Goal: Task Accomplishment & Management: Manage account settings

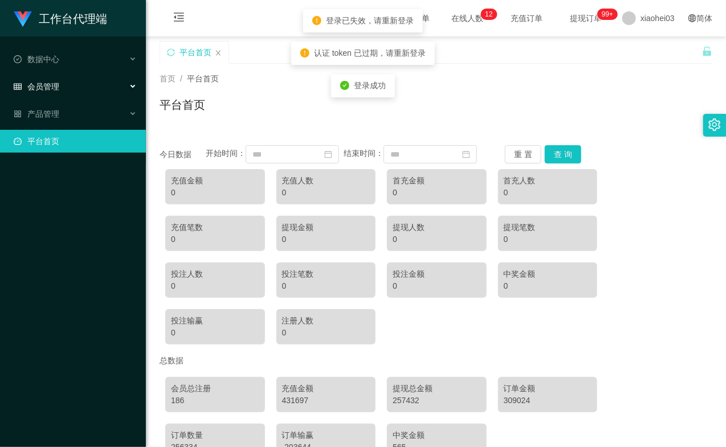
click at [51, 82] on span "会员管理" at bounding box center [37, 86] width 46 height 9
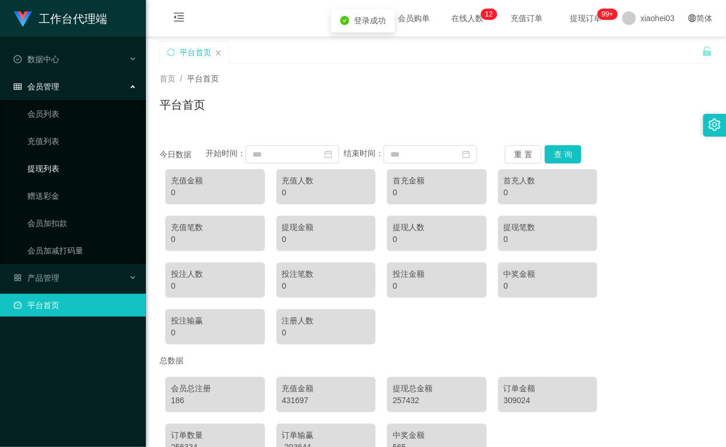
click at [72, 165] on link "提现列表" at bounding box center [81, 168] width 109 height 23
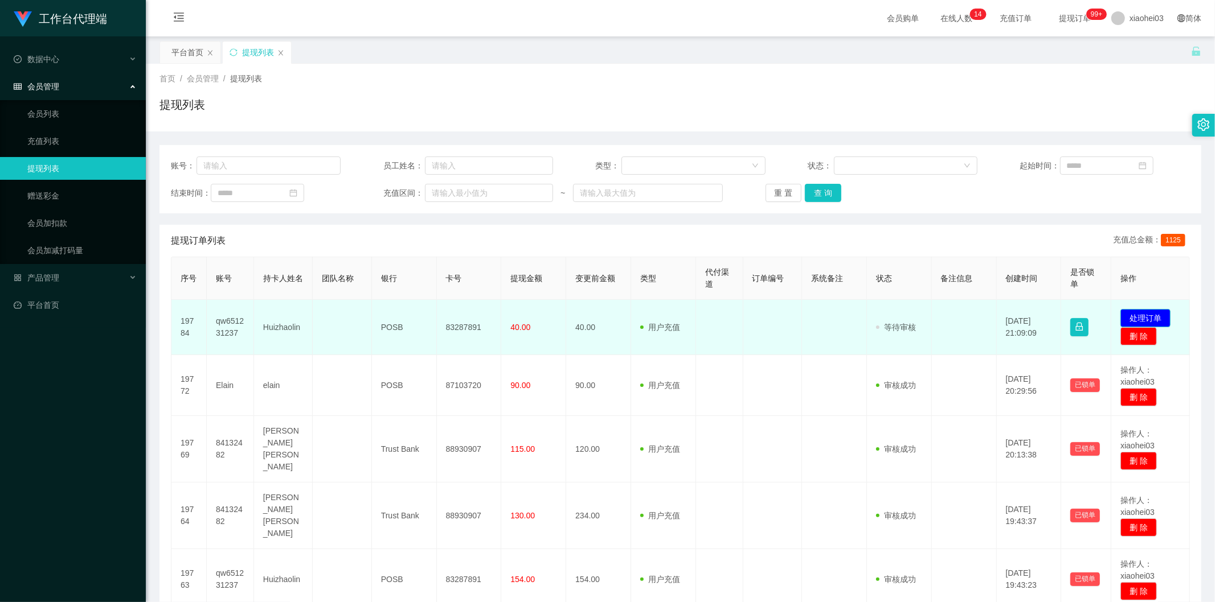
click at [1125, 315] on button "处理订单" at bounding box center [1145, 318] width 50 height 18
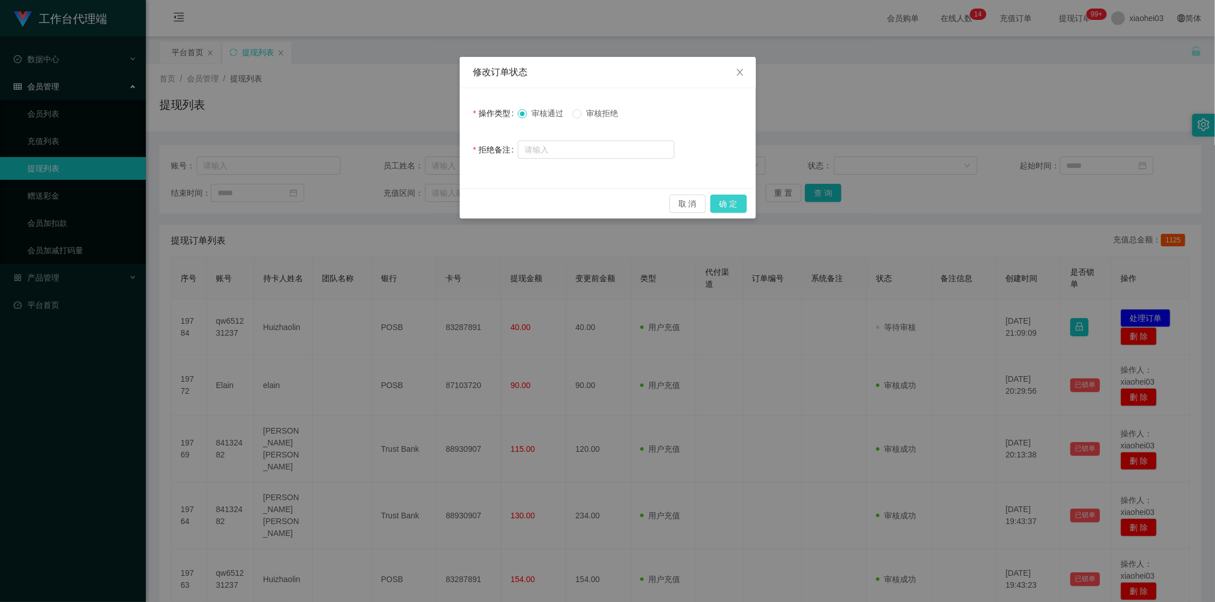
click at [722, 198] on button "确 定" at bounding box center [728, 204] width 36 height 18
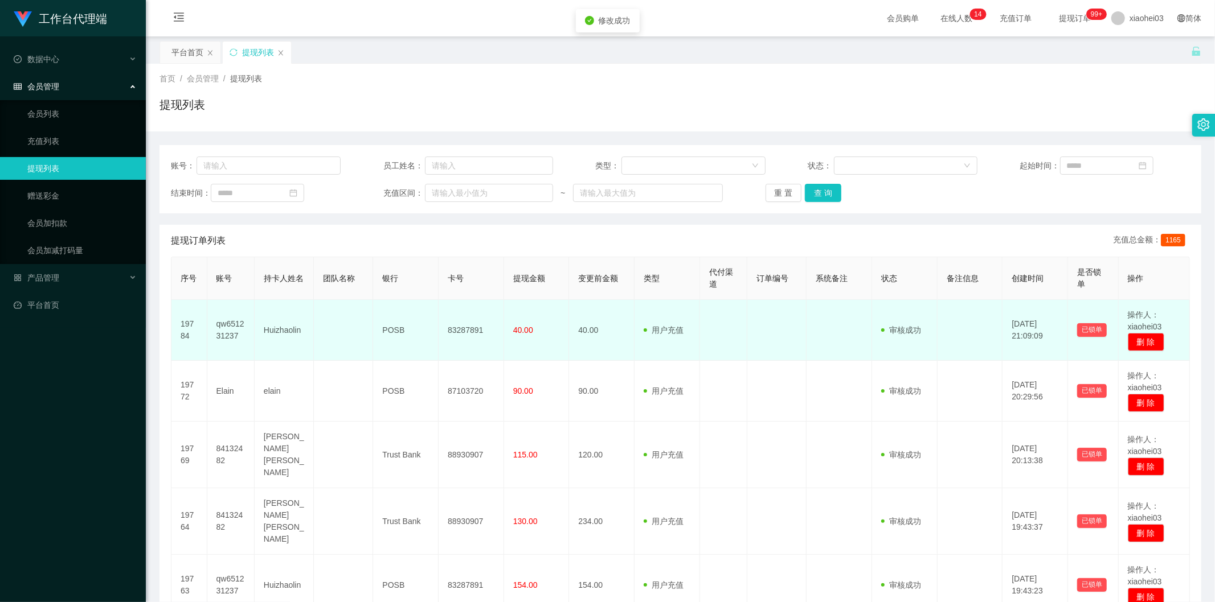
drag, startPoint x: 628, startPoint y: 319, endPoint x: 622, endPoint y: 322, distance: 6.7
click at [628, 319] on td "40.00" at bounding box center [601, 330] width 65 height 61
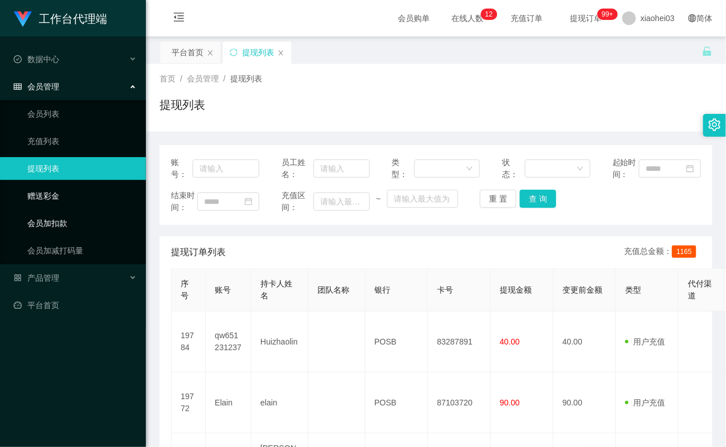
drag, startPoint x: 60, startPoint y: 219, endPoint x: 92, endPoint y: 206, distance: 34.3
click at [60, 219] on link "会员加扣款" at bounding box center [81, 223] width 109 height 23
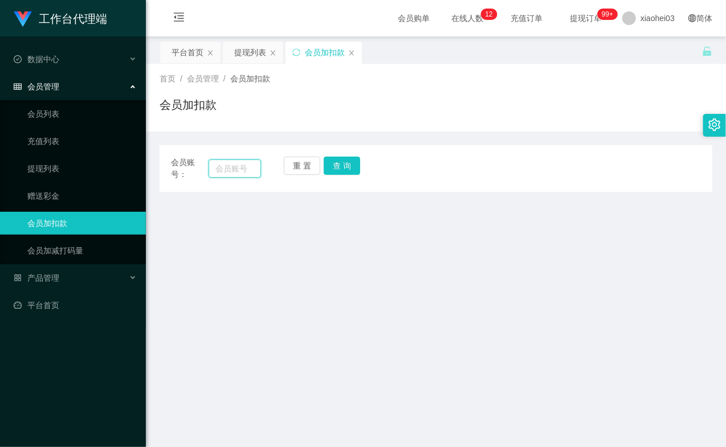
click at [226, 173] on input "text" at bounding box center [234, 168] width 52 height 18
paste input "qw651231237"
type input "qw651231237"
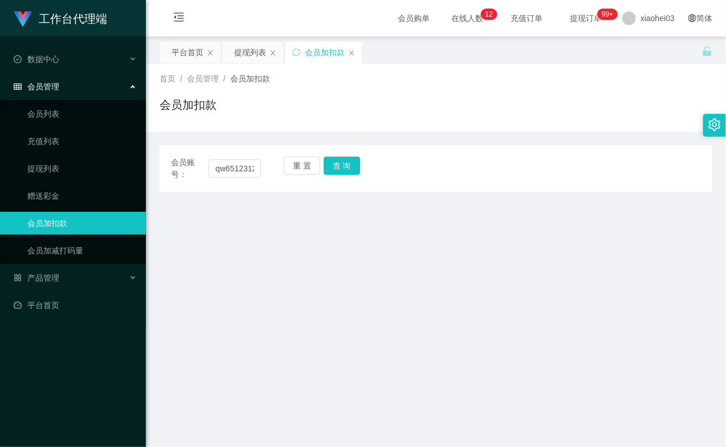
click at [345, 175] on div "重 置 查 询" at bounding box center [329, 169] width 90 height 24
click at [347, 173] on button "查 询" at bounding box center [341, 166] width 36 height 18
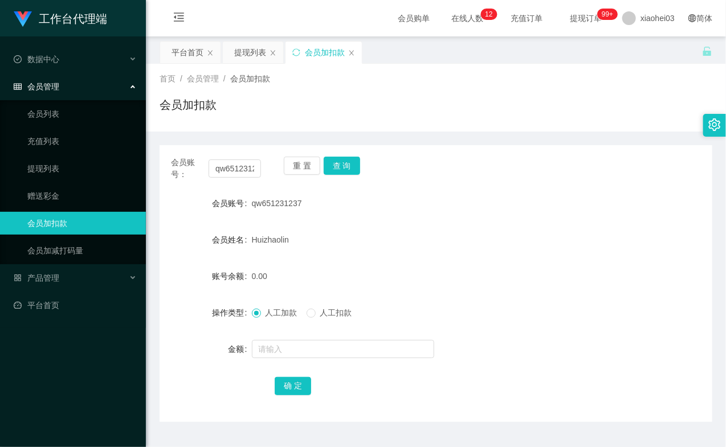
click at [347, 171] on div "重 置 查 询" at bounding box center [329, 169] width 90 height 24
drag, startPoint x: 347, startPoint y: 171, endPoint x: 310, endPoint y: 294, distance: 129.0
click at [347, 173] on button "查 询" at bounding box center [341, 166] width 36 height 18
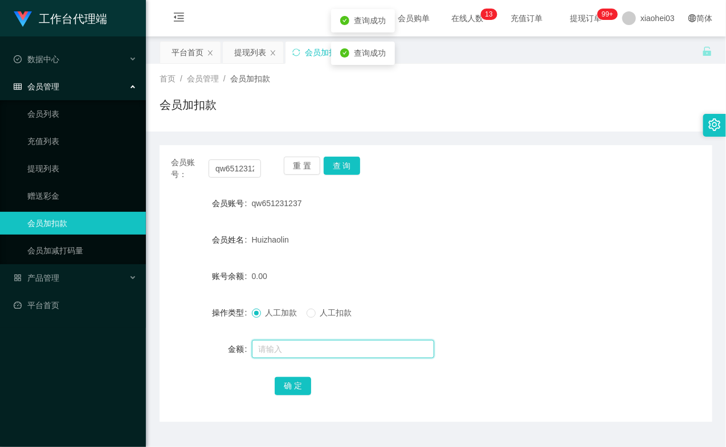
click at [274, 350] on input "text" at bounding box center [343, 349] width 182 height 18
type input "8"
click at [291, 384] on button "确 定" at bounding box center [292, 386] width 36 height 18
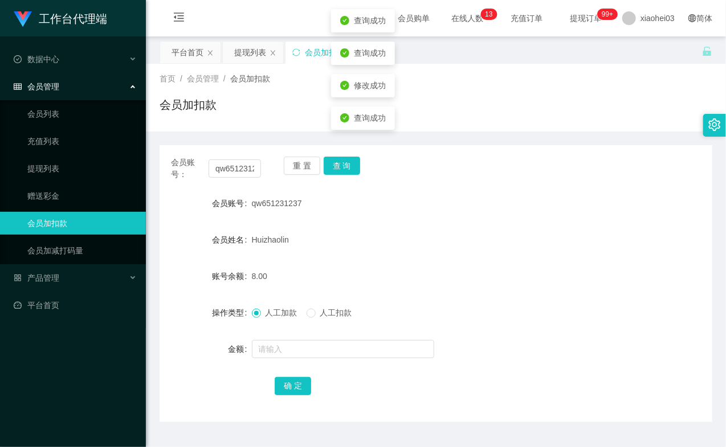
click at [510, 257] on form "会员账号 qw651231237 会员姓名 Huizhaolin 账号余额 8.00 操作类型 人工加款 人工扣款 金额 确 定" at bounding box center [435, 294] width 552 height 205
drag, startPoint x: 602, startPoint y: 190, endPoint x: 465, endPoint y: 187, distance: 137.9
click at [593, 191] on div "会员账号： qw651231237 重 置 查 询 会员账号 qw651231237 会员姓名 Huizhaolin 账号余额 8.00 操作类型 人工加款 …" at bounding box center [435, 283] width 552 height 277
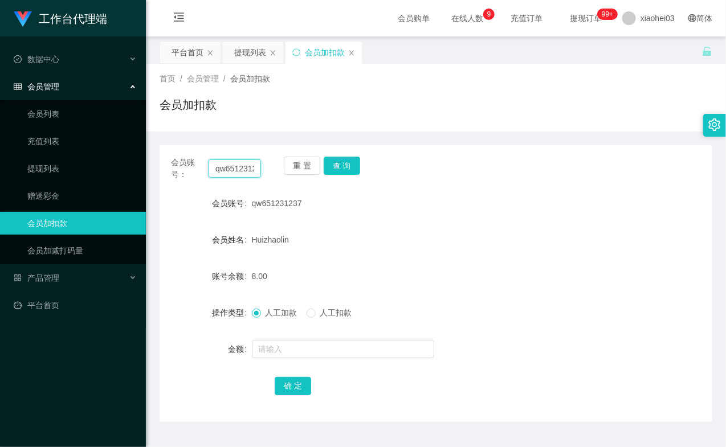
click at [246, 174] on input "qw651231237" at bounding box center [234, 168] width 52 height 18
paste input "elain"
type input "elain"
click at [364, 165] on div "重 置 查 询" at bounding box center [329, 169] width 90 height 24
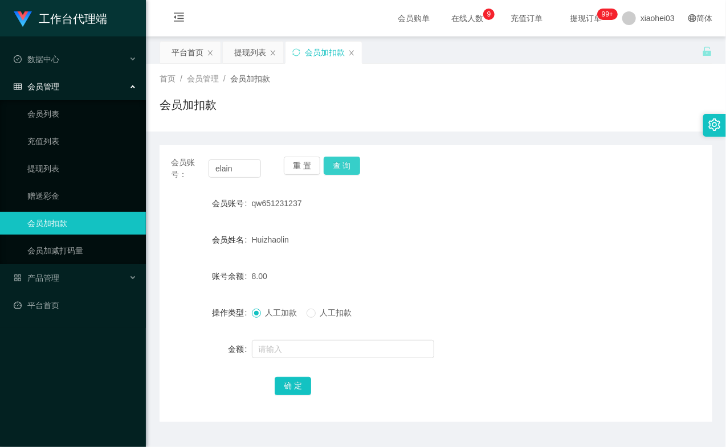
drag, startPoint x: 325, startPoint y: 171, endPoint x: 346, endPoint y: 166, distance: 21.7
click at [326, 171] on button "查 询" at bounding box center [341, 166] width 36 height 18
click at [346, 166] on button "查 询" at bounding box center [341, 166] width 36 height 18
click at [304, 360] on div at bounding box center [413, 349] width 322 height 23
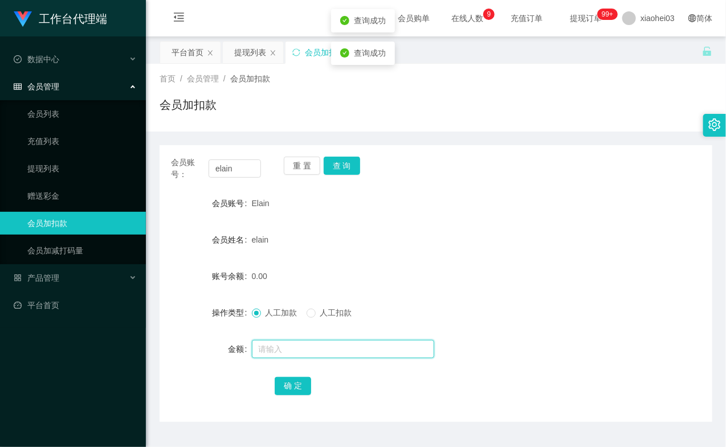
click at [304, 355] on input "text" at bounding box center [343, 349] width 182 height 18
type input "8"
click at [285, 383] on button "确 定" at bounding box center [292, 386] width 36 height 18
click at [374, 290] on form "会员账号 Elain 会员姓名 elain 账号余额 8.00 操作类型 人工加款 人工扣款 金额 确 定" at bounding box center [435, 294] width 552 height 205
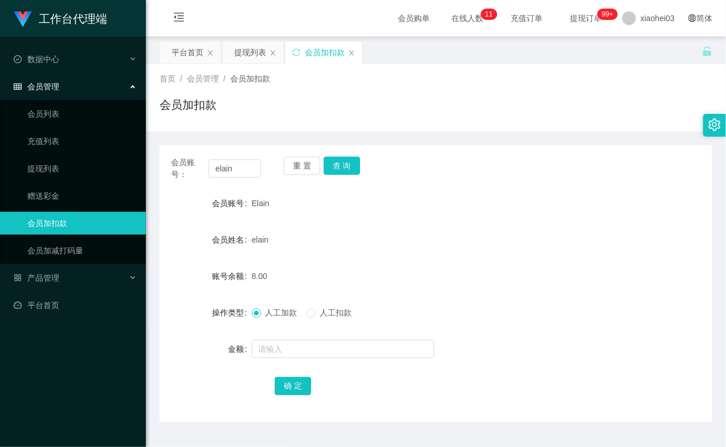
drag, startPoint x: 491, startPoint y: 183, endPoint x: 425, endPoint y: 192, distance: 66.8
click at [489, 183] on div "会员账号： elain 重 置 查 询 会员账号 Elain 会员姓名 elain 账号余额 8.00 操作类型 人工加款 人工扣款 金额 确 定" at bounding box center [435, 283] width 552 height 277
click at [231, 166] on input "elain" at bounding box center [234, 168] width 52 height 18
paste input "chenqua"
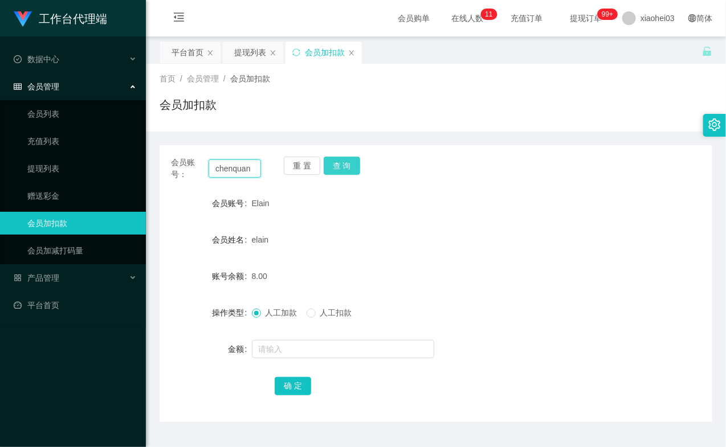
type input "chenquan"
click at [338, 167] on button "查 询" at bounding box center [341, 166] width 36 height 18
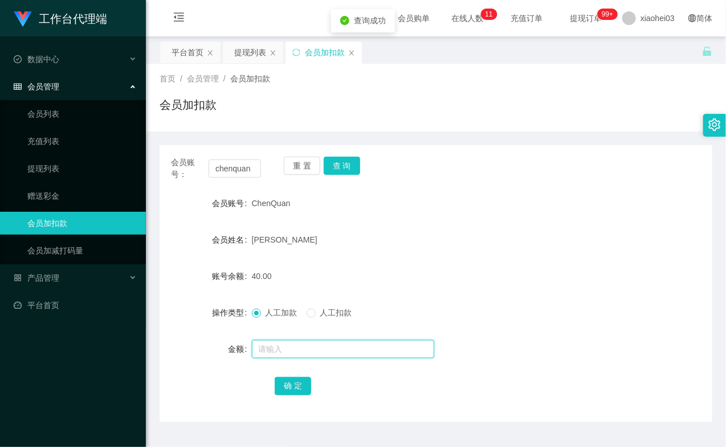
click at [280, 357] on input "text" at bounding box center [343, 349] width 182 height 18
type input "8"
click at [292, 383] on button "确 定" at bounding box center [292, 386] width 36 height 18
click at [359, 259] on form "会员账号 ChenQuan 会员姓名 Tan wee Chuan Roland 账号余额 40.00 操作类型 人工加款 人工扣款 金额 确 定" at bounding box center [435, 294] width 552 height 205
click at [536, 116] on div "会员加扣款" at bounding box center [435, 109] width 552 height 26
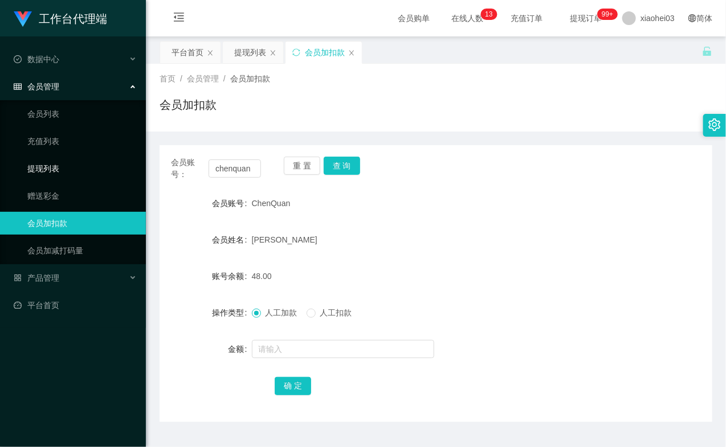
click at [54, 135] on link "充值列表" at bounding box center [81, 141] width 109 height 23
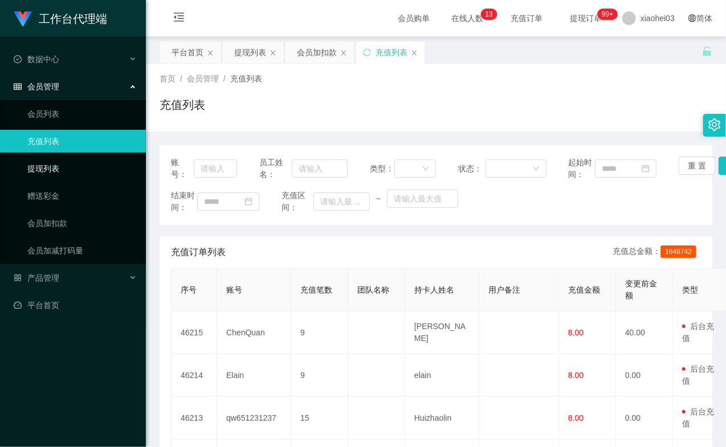
click at [42, 177] on link "提现列表" at bounding box center [81, 168] width 109 height 23
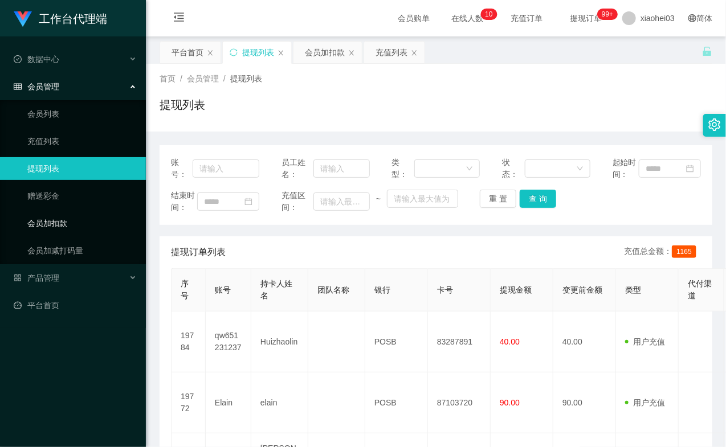
click at [58, 220] on link "会员加扣款" at bounding box center [81, 223] width 109 height 23
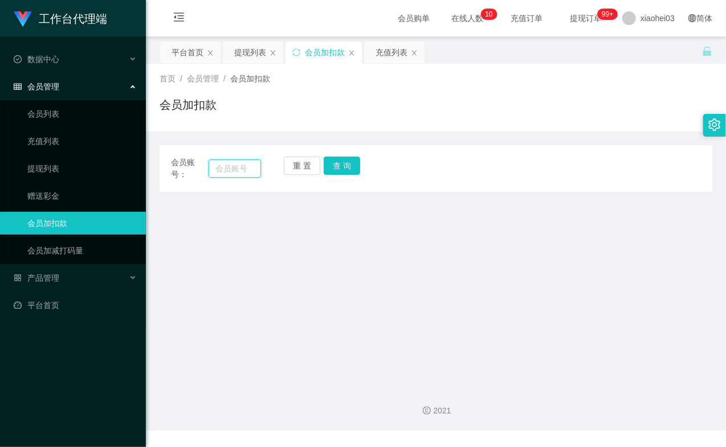
click at [242, 166] on input "text" at bounding box center [234, 168] width 52 height 18
paste input "qw651231237"
type input "qw651231237"
click at [354, 165] on button "查 询" at bounding box center [341, 166] width 36 height 18
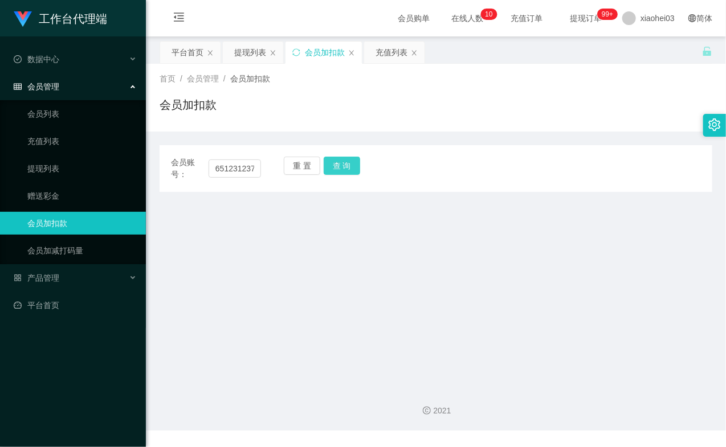
scroll to position [0, 0]
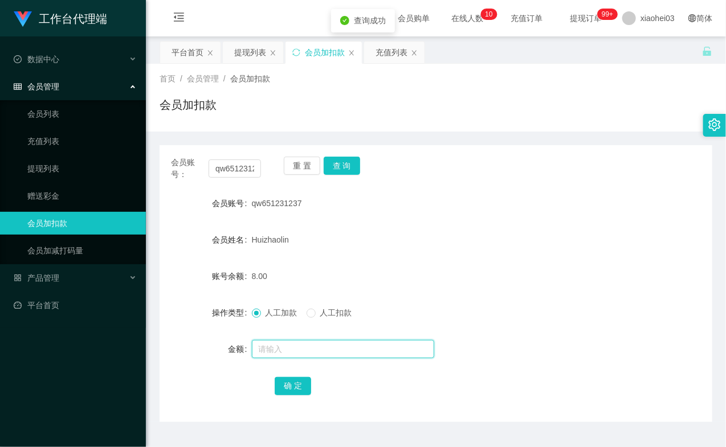
click at [289, 355] on input "text" at bounding box center [343, 349] width 182 height 18
type input "7"
click at [288, 386] on button "确 定" at bounding box center [292, 386] width 36 height 18
click at [337, 276] on div "15.00" at bounding box center [413, 276] width 322 height 23
drag, startPoint x: 535, startPoint y: 190, endPoint x: 351, endPoint y: 177, distance: 184.4
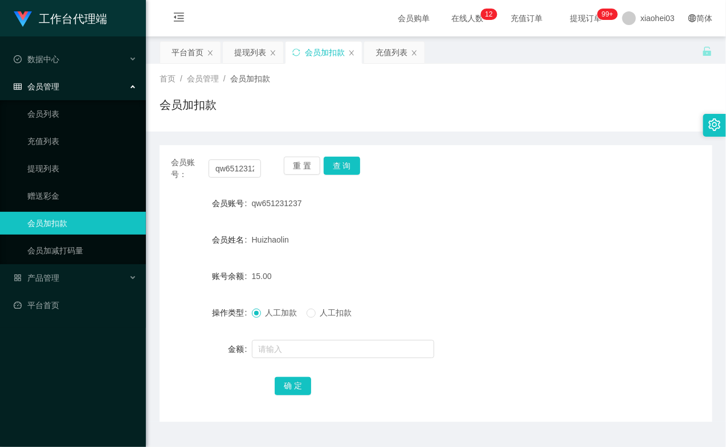
click at [534, 190] on div "会员账号： qw651231237 重 置 查 询 会员账号 qw651231237 会员姓名 Huizhaolin 账号余额 15.00 操作类型 人工加款…" at bounding box center [435, 283] width 552 height 277
click at [236, 162] on input "qw651231237" at bounding box center [234, 168] width 52 height 18
paste input "chenquan"
type input "chenquan"
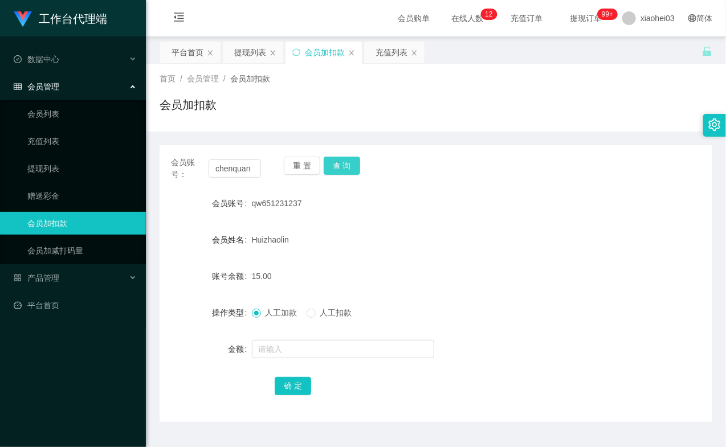
click at [346, 166] on button "查 询" at bounding box center [341, 166] width 36 height 18
click at [346, 166] on div "重 置 查 询" at bounding box center [329, 169] width 90 height 24
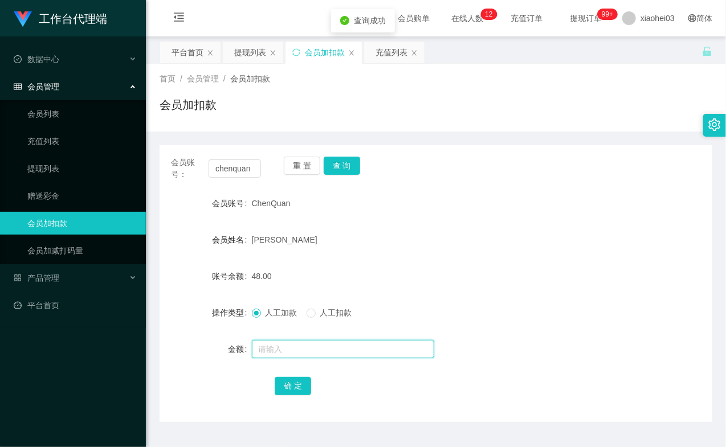
click at [297, 342] on input "text" at bounding box center [343, 349] width 182 height 18
type input "7"
click at [280, 375] on div "确 定" at bounding box center [435, 385] width 322 height 23
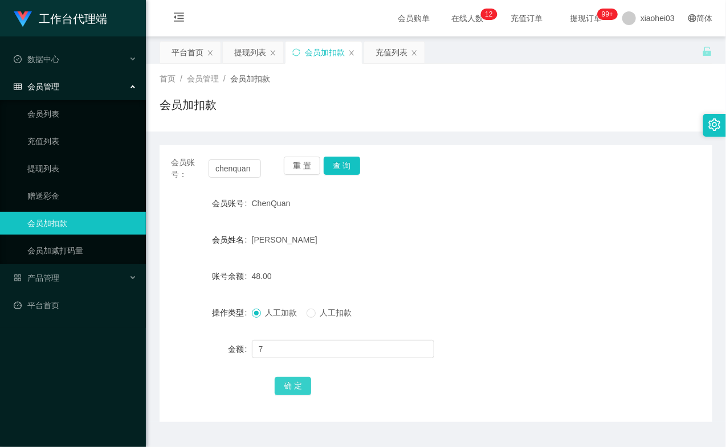
drag, startPoint x: 289, startPoint y: 388, endPoint x: 295, endPoint y: 386, distance: 6.5
click at [289, 388] on button "确 定" at bounding box center [292, 386] width 36 height 18
click at [440, 249] on div "[PERSON_NAME]" at bounding box center [413, 239] width 322 height 23
drag, startPoint x: 508, startPoint y: 157, endPoint x: 474, endPoint y: 162, distance: 34.0
click at [505, 157] on div "会员账号： chenquan 重 置 查 询" at bounding box center [435, 169] width 552 height 24
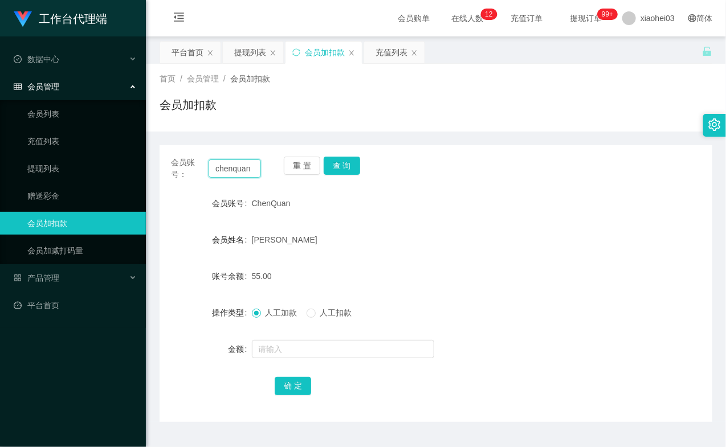
click at [235, 166] on input "chenquan" at bounding box center [234, 168] width 52 height 18
paste input "elai"
type input "elain"
click at [347, 166] on button "查 询" at bounding box center [341, 166] width 36 height 18
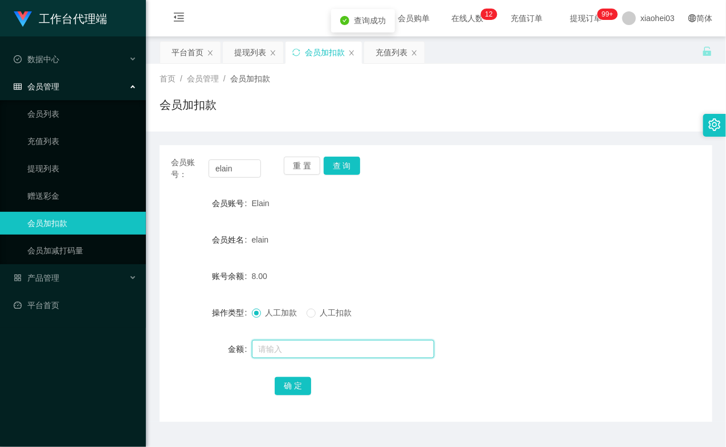
click at [269, 356] on input "text" at bounding box center [343, 349] width 182 height 18
type input "7"
click at [294, 378] on button "确 定" at bounding box center [292, 386] width 36 height 18
click at [600, 137] on div "会员账号： elain 重 置 查 询 会员账号 Elain 会员姓名 elain 账号余额 15.00 操作类型 人工加款 人工扣款 金额 确 定" at bounding box center [435, 277] width 552 height 290
click at [88, 179] on link "提现列表" at bounding box center [81, 168] width 109 height 23
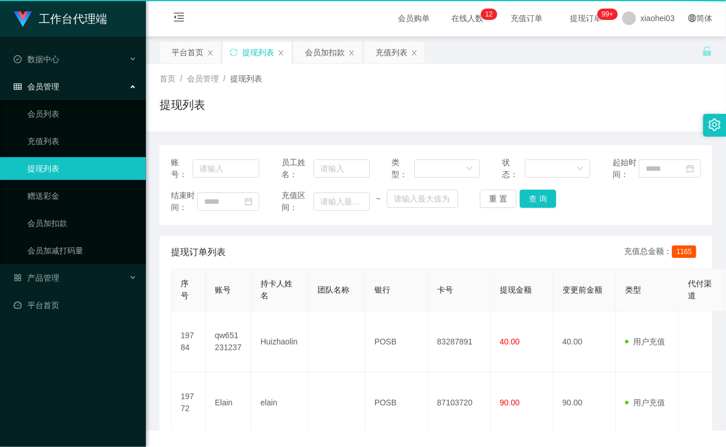
click at [72, 169] on link "提现列表" at bounding box center [81, 168] width 109 height 23
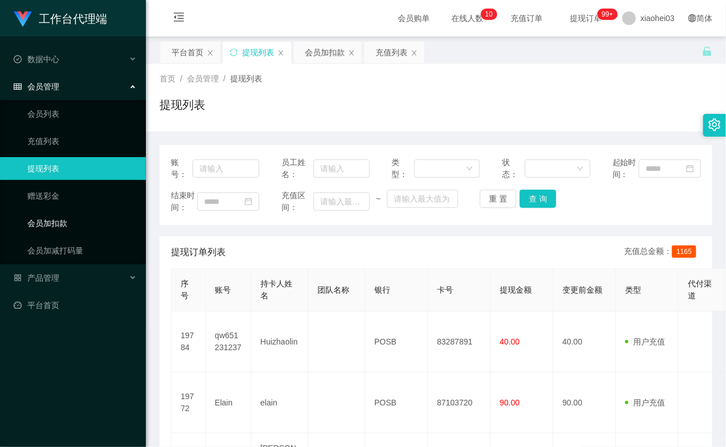
click at [88, 225] on link "会员加扣款" at bounding box center [81, 223] width 109 height 23
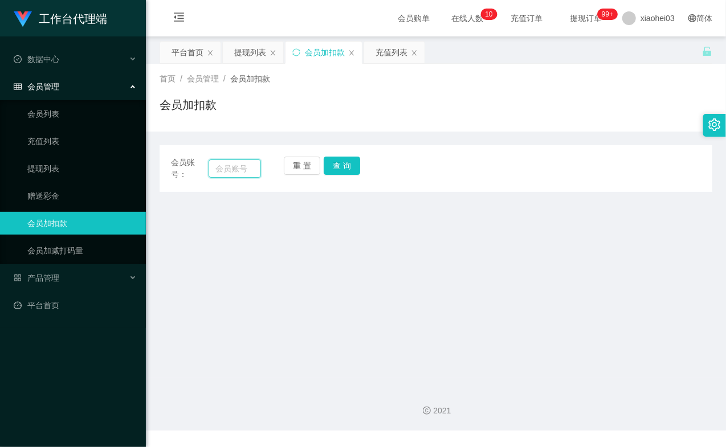
click at [240, 165] on input "text" at bounding box center [234, 168] width 52 height 18
paste input "qw651231237"
type input "qw651231237"
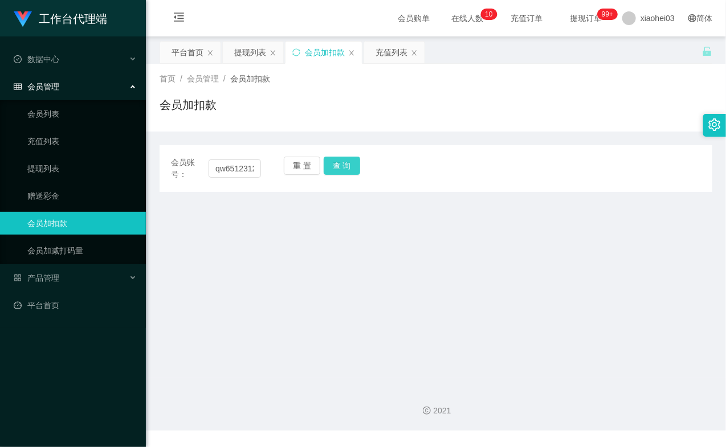
click at [343, 163] on button "查 询" at bounding box center [341, 166] width 36 height 18
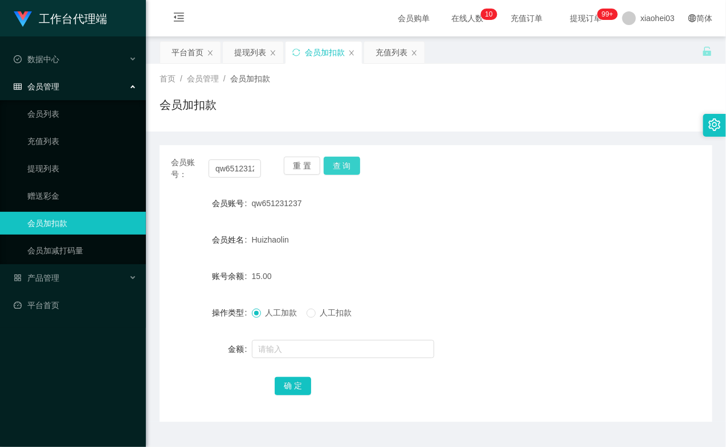
click at [343, 163] on div "重 置 查 询" at bounding box center [329, 169] width 90 height 24
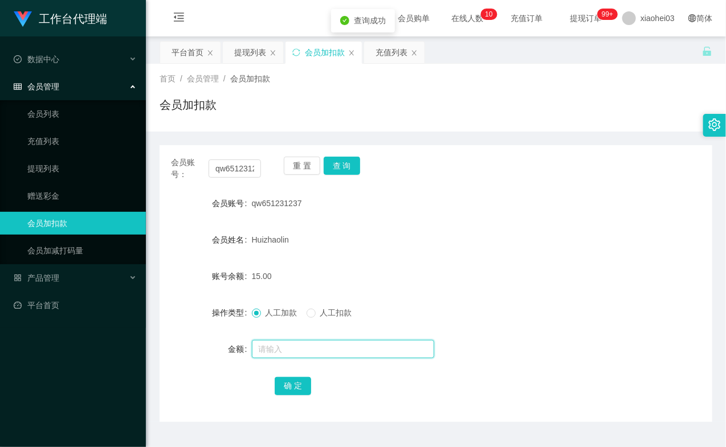
click at [296, 344] on input "text" at bounding box center [343, 349] width 182 height 18
type input "8"
click at [297, 390] on button "确 定" at bounding box center [292, 386] width 36 height 18
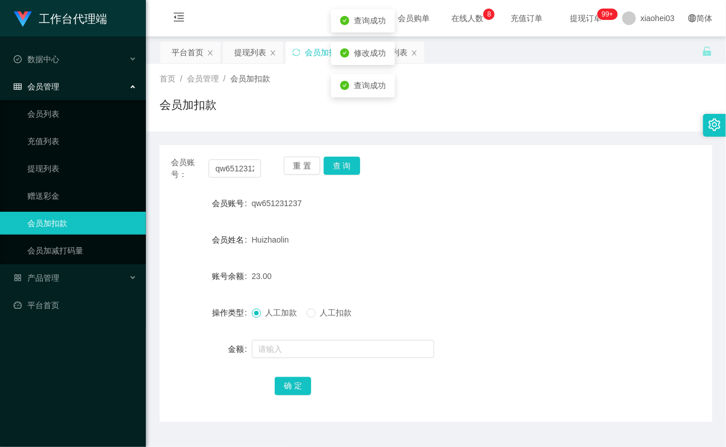
click at [469, 269] on div "23.00" at bounding box center [413, 276] width 322 height 23
click at [240, 173] on input "qw651231237" at bounding box center [234, 168] width 52 height 18
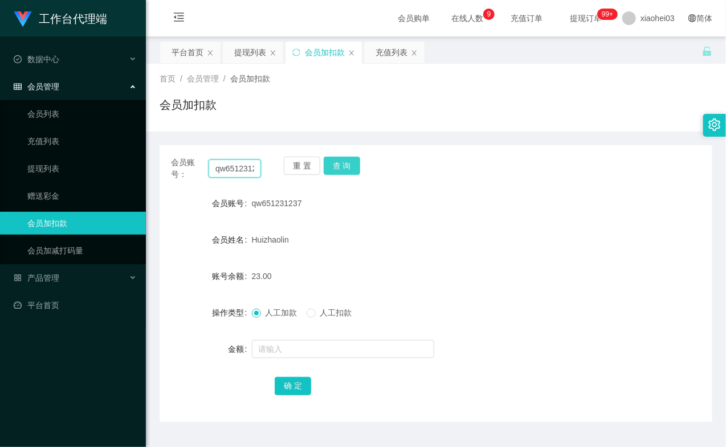
paste input "chenquan"
type input "chenquan"
click at [334, 166] on button "查 询" at bounding box center [341, 166] width 36 height 18
click at [334, 166] on div "重 置 查 询" at bounding box center [329, 169] width 90 height 24
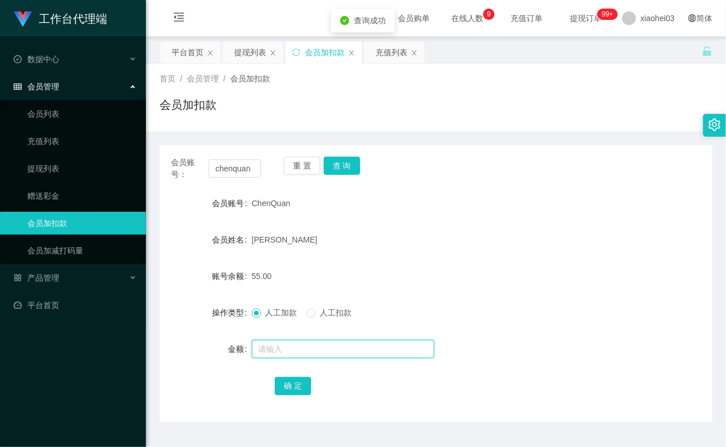
click at [303, 344] on input "text" at bounding box center [343, 349] width 182 height 18
type input "8"
click at [297, 387] on button "确 定" at bounding box center [292, 386] width 36 height 18
click at [468, 276] on div "63.00" at bounding box center [413, 276] width 322 height 23
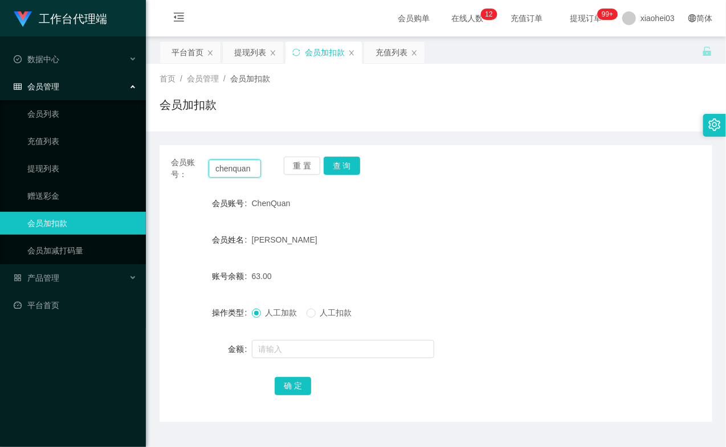
click at [234, 170] on input "chenquan" at bounding box center [234, 168] width 52 height 18
paste input "elai"
type input "elain"
click at [351, 166] on button "查 询" at bounding box center [341, 166] width 36 height 18
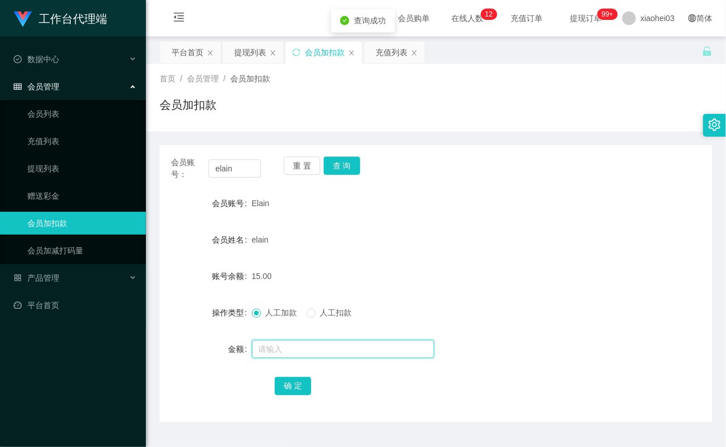
click at [303, 347] on input "text" at bounding box center [343, 349] width 182 height 18
type input "8"
click at [304, 382] on button "确 定" at bounding box center [292, 386] width 36 height 18
click at [449, 236] on div "elain" at bounding box center [413, 239] width 322 height 23
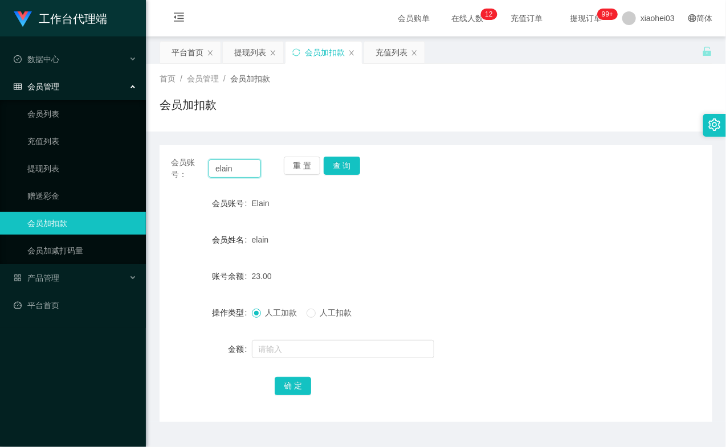
click at [231, 164] on input "elain" at bounding box center [234, 168] width 52 height 18
paste input "qw651231237"
type input "qw651231237"
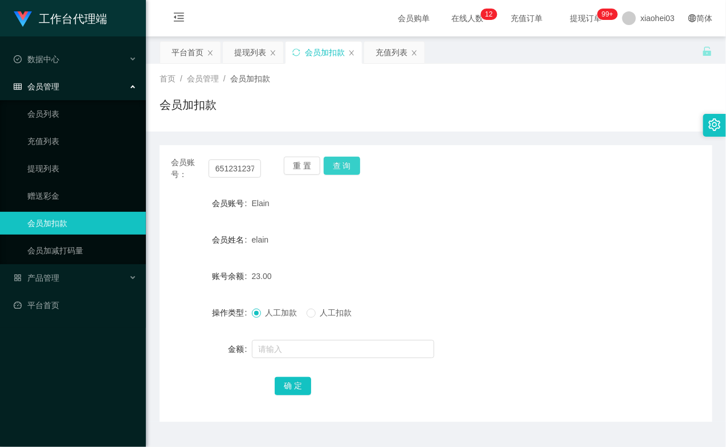
scroll to position [0, 0]
click at [345, 162] on button "查 询" at bounding box center [341, 166] width 36 height 18
drag, startPoint x: 345, startPoint y: 162, endPoint x: 357, endPoint y: 186, distance: 27.0
click at [345, 162] on div "重 置 查 询" at bounding box center [329, 169] width 90 height 24
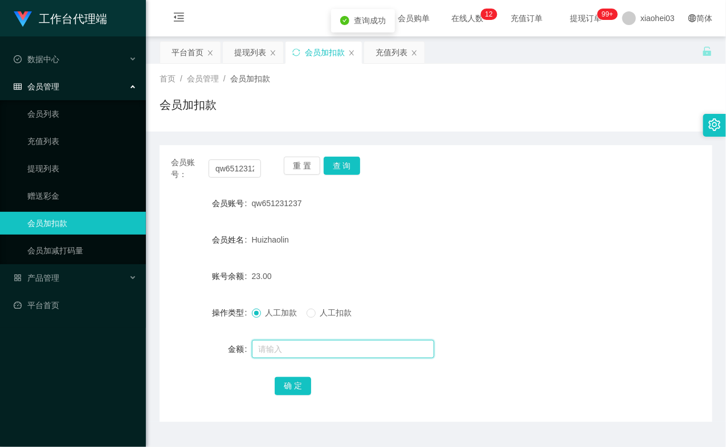
click at [310, 350] on input "text" at bounding box center [343, 349] width 182 height 18
type input "8"
click at [303, 383] on button "确 定" at bounding box center [292, 386] width 36 height 18
click at [446, 229] on div "Huizhaolin" at bounding box center [413, 239] width 322 height 23
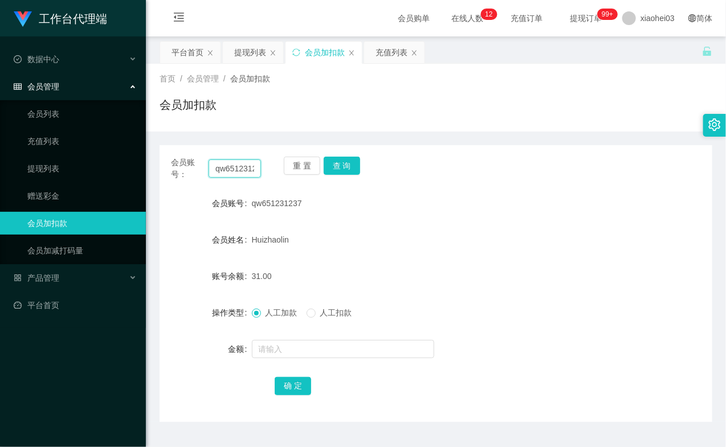
click at [234, 170] on input "qw651231237" at bounding box center [234, 168] width 52 height 18
paste input "chenquan"
type input "chenquan"
click at [339, 162] on button "查 询" at bounding box center [341, 166] width 36 height 18
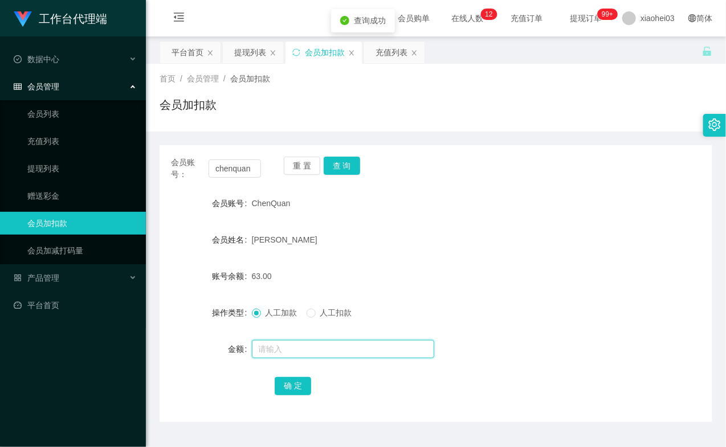
click at [329, 343] on input "text" at bounding box center [343, 349] width 182 height 18
type input "8"
drag, startPoint x: 300, startPoint y: 385, endPoint x: 304, endPoint y: 374, distance: 12.1
click at [298, 385] on button "确 定" at bounding box center [292, 386] width 36 height 18
click at [57, 151] on link "充值列表" at bounding box center [81, 141] width 109 height 23
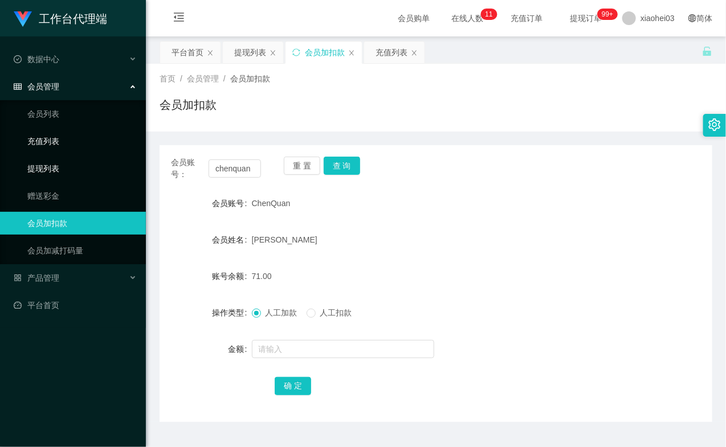
click at [52, 171] on link "提现列表" at bounding box center [81, 168] width 109 height 23
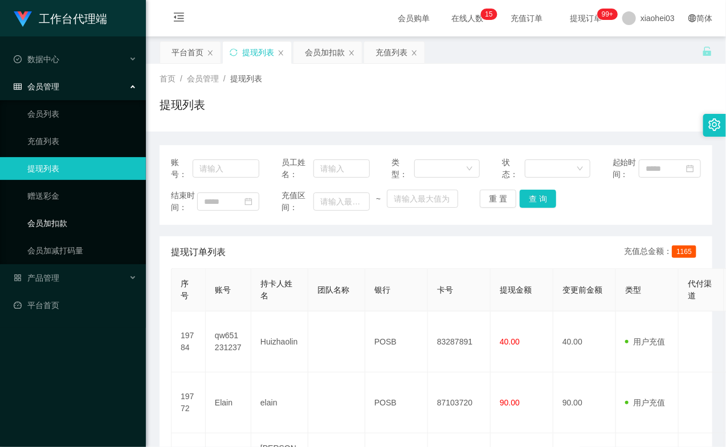
click at [48, 216] on link "会员加扣款" at bounding box center [81, 223] width 109 height 23
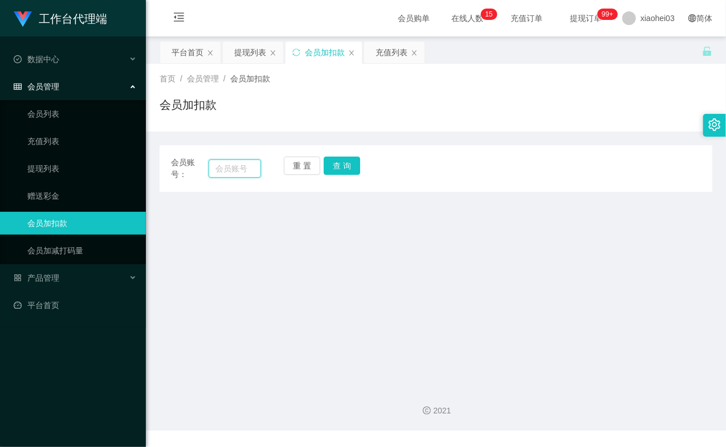
click at [242, 172] on input "text" at bounding box center [234, 168] width 52 height 18
paste input "qw651231237"
type input "qw651231237"
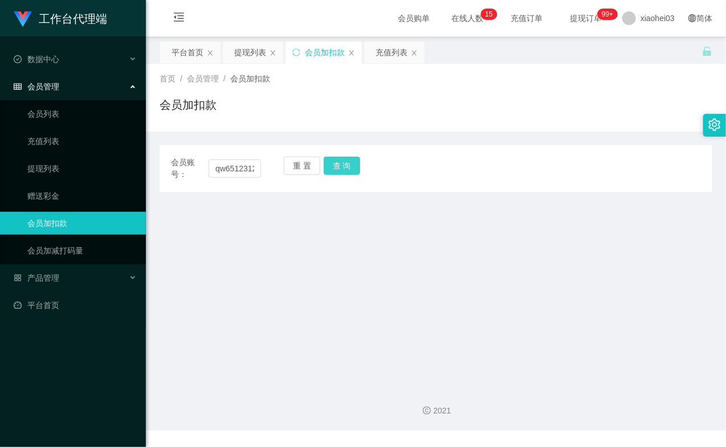
click at [351, 163] on button "查 询" at bounding box center [341, 166] width 36 height 18
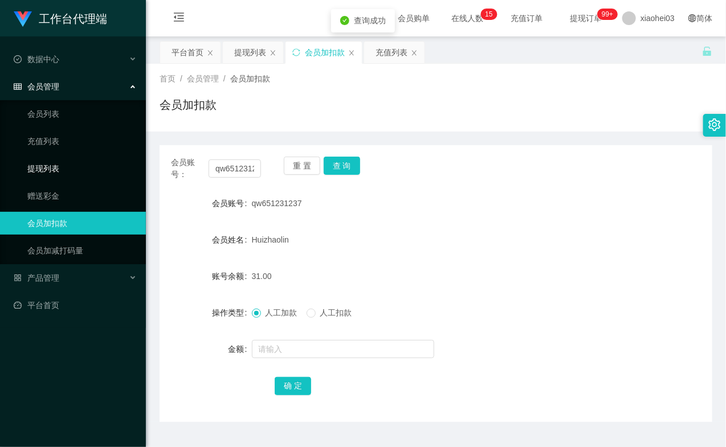
click at [54, 167] on link "提现列表" at bounding box center [81, 168] width 109 height 23
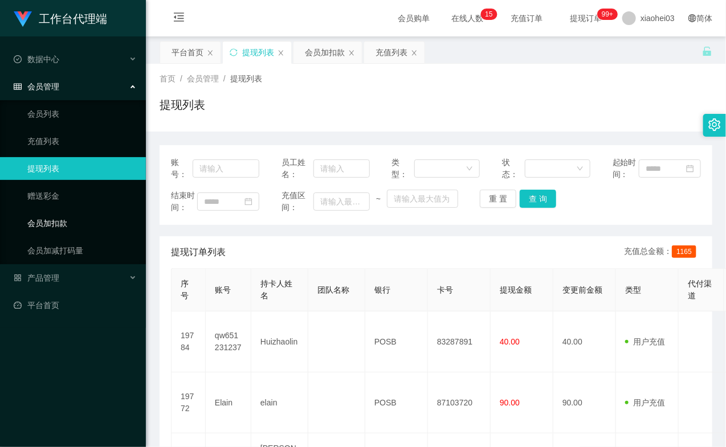
click at [59, 224] on link "会员加扣款" at bounding box center [81, 223] width 109 height 23
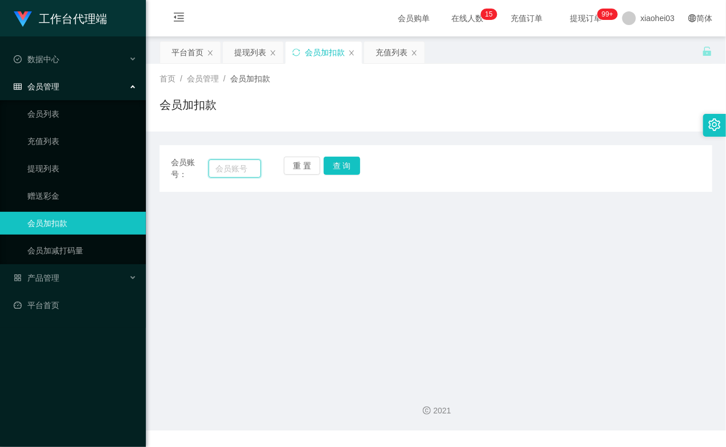
click at [243, 167] on input "text" at bounding box center [234, 168] width 52 height 18
paste input "qw651231237"
type input "qw651231237"
click at [329, 169] on button "查 询" at bounding box center [341, 166] width 36 height 18
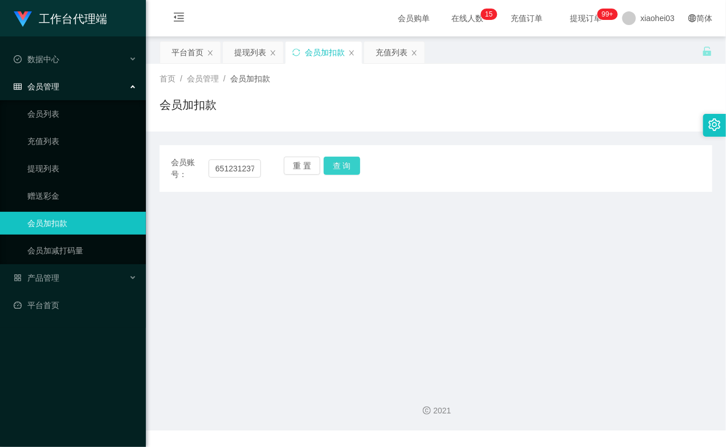
scroll to position [0, 0]
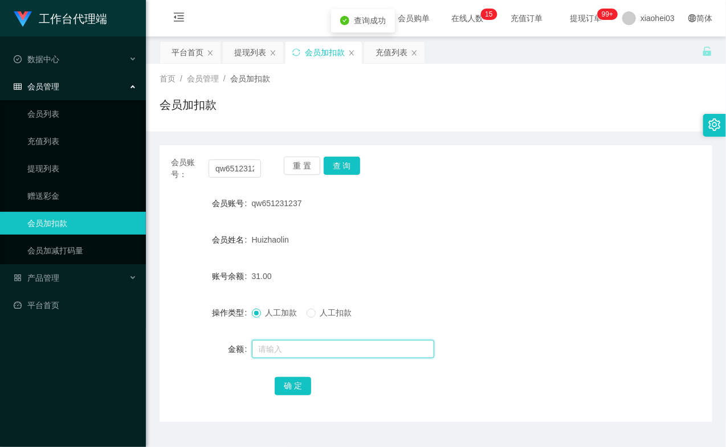
click at [296, 351] on input "text" at bounding box center [343, 349] width 182 height 18
type input "8"
click at [288, 386] on button "确 定" at bounding box center [292, 386] width 36 height 18
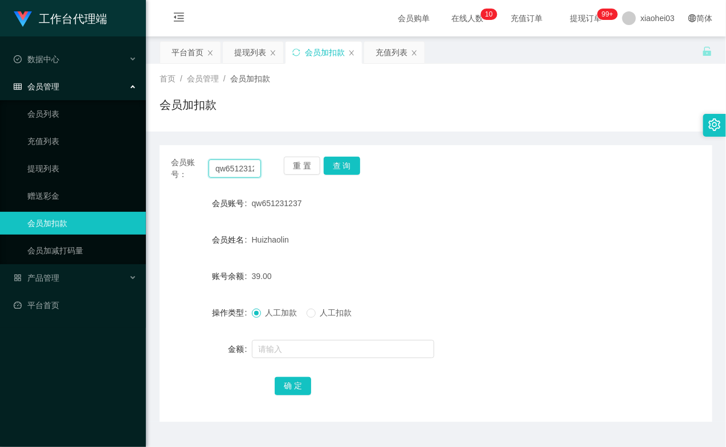
click at [237, 170] on input "qw651231237" at bounding box center [234, 168] width 52 height 18
paste input "chenquan"
type input "chenquan"
click at [343, 178] on div "重 置 查 询" at bounding box center [329, 169] width 90 height 24
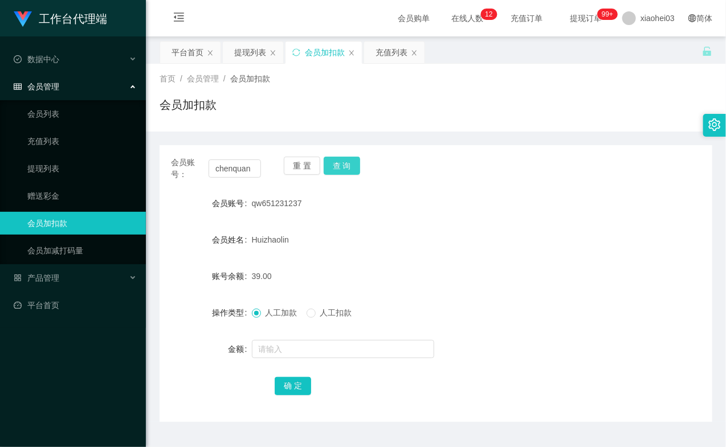
click at [343, 170] on button "查 询" at bounding box center [341, 166] width 36 height 18
drag, startPoint x: 544, startPoint y: 192, endPoint x: 441, endPoint y: 184, distance: 103.4
click at [544, 192] on div "ChenQuan" at bounding box center [413, 203] width 322 height 23
click at [234, 166] on input "chenquan" at bounding box center [234, 168] width 52 height 18
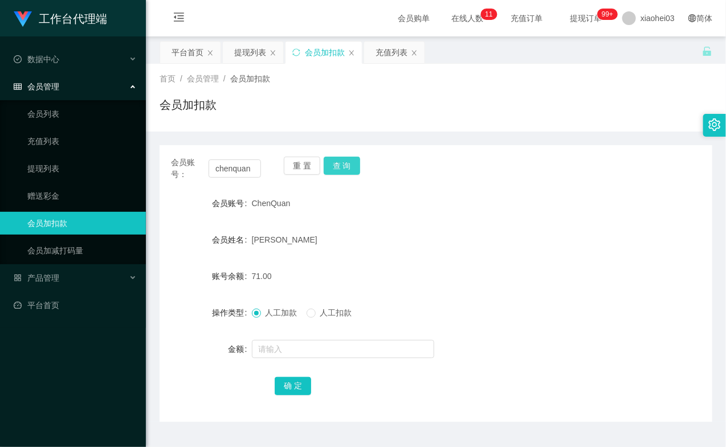
click at [344, 170] on button "查 询" at bounding box center [341, 166] width 36 height 18
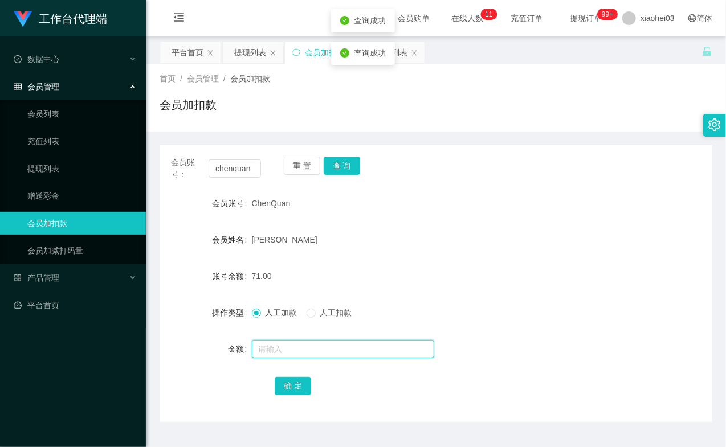
click at [301, 341] on input "text" at bounding box center [343, 349] width 182 height 18
type input "8"
drag, startPoint x: 293, startPoint y: 386, endPoint x: 298, endPoint y: 374, distance: 13.8
click at [292, 385] on button "确 定" at bounding box center [292, 386] width 36 height 18
click at [447, 263] on form "会员账号 ChenQuan 会员姓名 Tan wee Chuan Roland 账号余额 79.00 操作类型 人工加款 人工扣款 金额 确 定" at bounding box center [435, 294] width 552 height 205
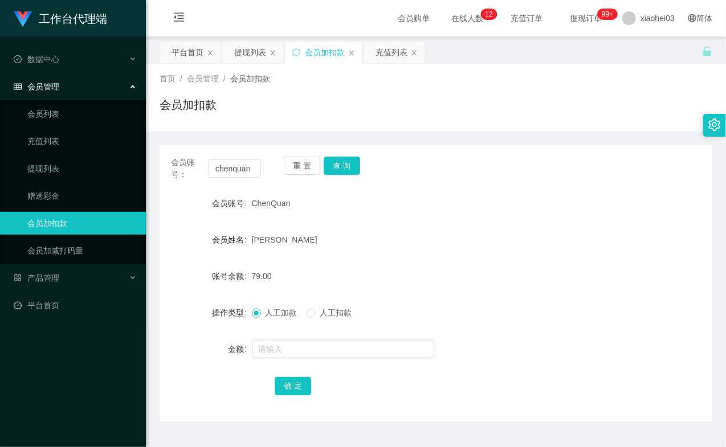
click at [561, 177] on div "会员账号： chenquan 重 置 查 询" at bounding box center [435, 169] width 552 height 24
drag, startPoint x: 56, startPoint y: 169, endPoint x: 55, endPoint y: 155, distance: 13.7
click at [55, 169] on link "提现列表" at bounding box center [81, 168] width 109 height 23
